Goal: Navigation & Orientation: Find specific page/section

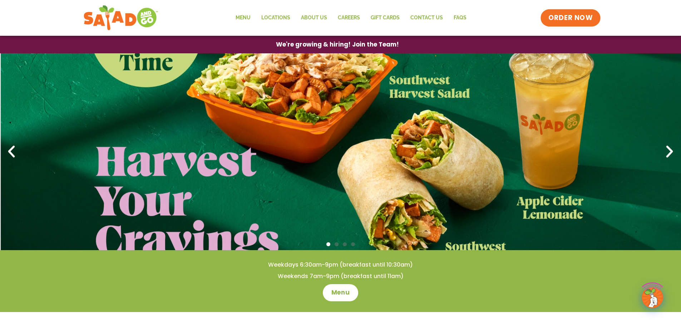
click at [572, 14] on span "ORDER NOW" at bounding box center [571, 17] width 44 height 9
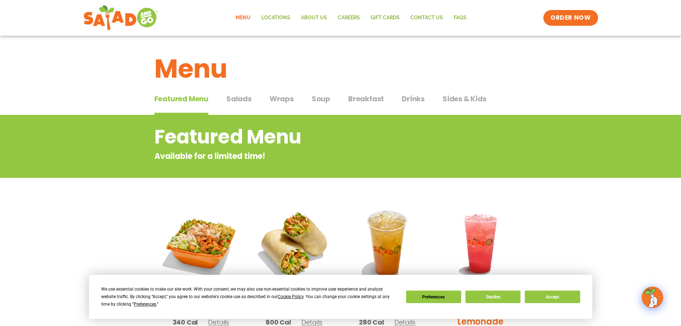
drag, startPoint x: 547, startPoint y: 303, endPoint x: 547, endPoint y: 298, distance: 5.0
click at [547, 302] on div "We use essential cookies to make our site work. With your consent, we may also …" at bounding box center [340, 296] width 479 height 23
drag, startPoint x: 547, startPoint y: 295, endPoint x: 552, endPoint y: 258, distance: 37.8
click at [548, 295] on button "Accept" at bounding box center [552, 296] width 55 height 13
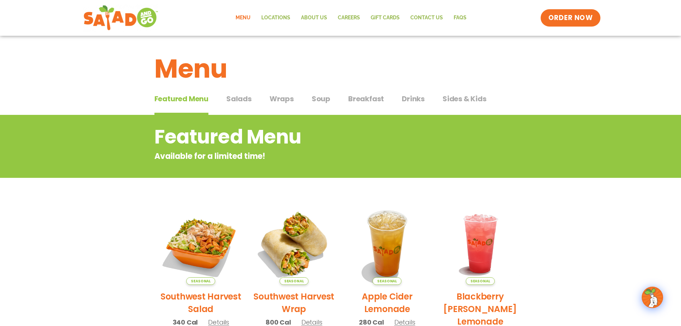
click at [571, 19] on span "ORDER NOW" at bounding box center [571, 17] width 44 height 9
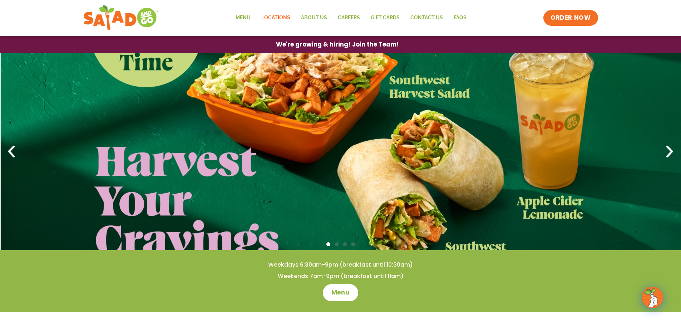
click at [276, 17] on link "Locations" at bounding box center [276, 18] width 40 height 16
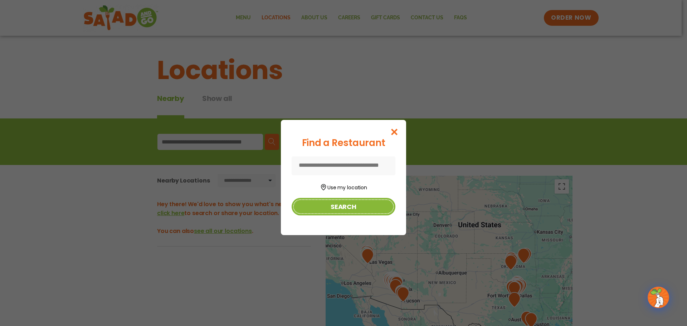
click at [340, 208] on button "Search" at bounding box center [343, 207] width 104 height 18
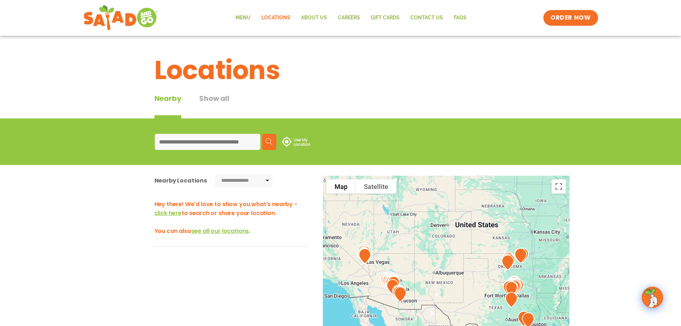
click at [197, 146] on input at bounding box center [207, 142] width 105 height 16
type input "*****"
click at [267, 142] on img at bounding box center [269, 141] width 7 height 7
